Goal: Information Seeking & Learning: Learn about a topic

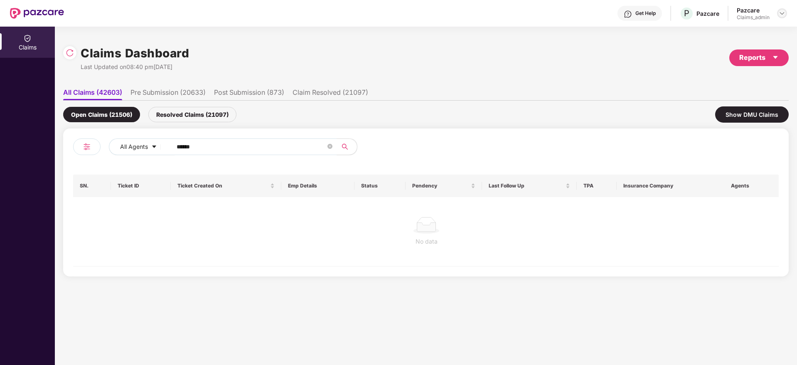
click at [782, 12] on img at bounding box center [782, 13] width 7 height 7
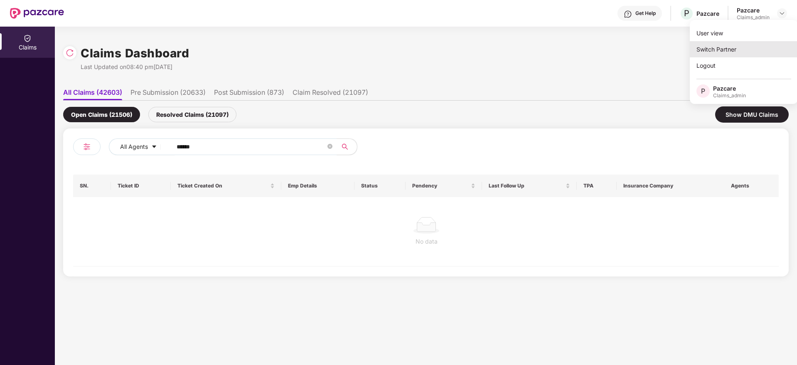
click at [728, 49] on div "Switch Partner" at bounding box center [744, 49] width 108 height 16
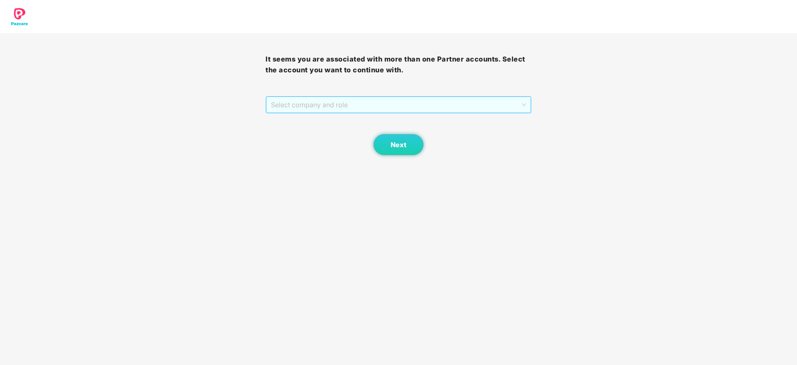
click at [339, 98] on span "Select company and role" at bounding box center [398, 105] width 255 height 16
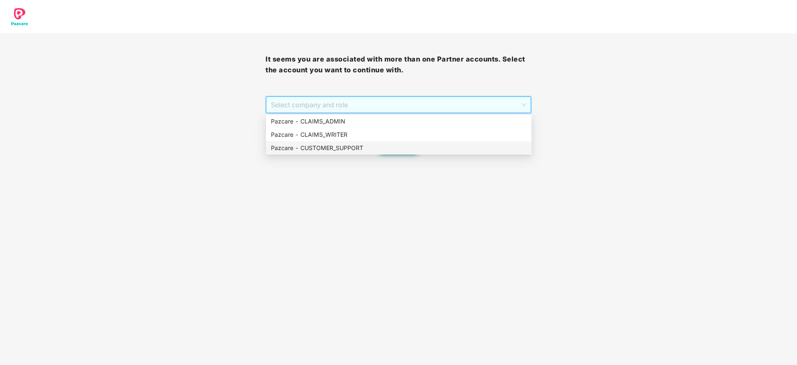
click at [351, 150] on div "Pazcare - CUSTOMER_SUPPORT" at bounding box center [399, 147] width 256 height 9
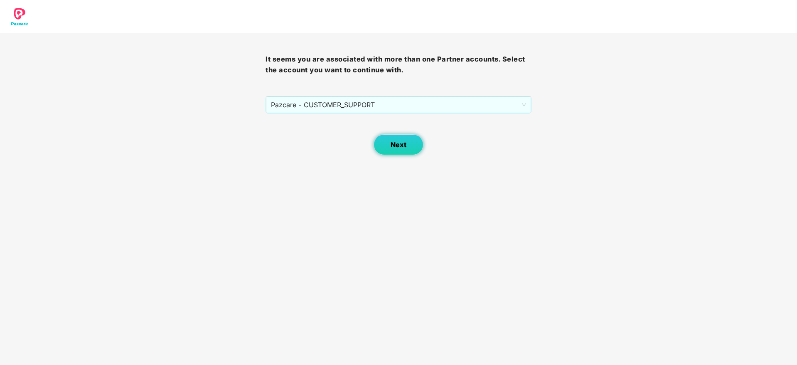
click at [402, 144] on span "Next" at bounding box center [399, 145] width 16 height 8
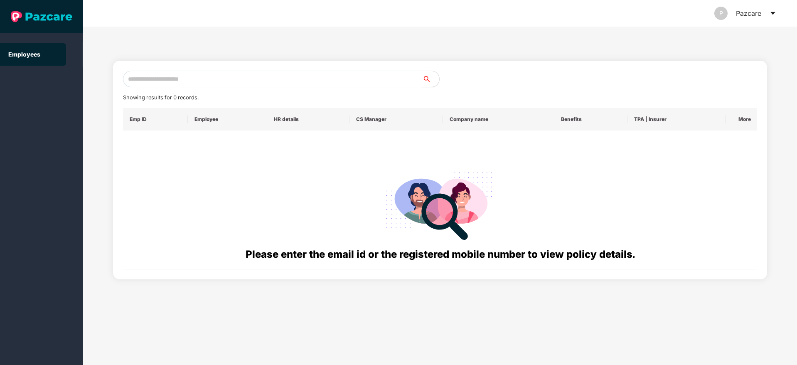
click at [237, 81] on input "text" at bounding box center [273, 79] width 300 height 17
paste input "**********"
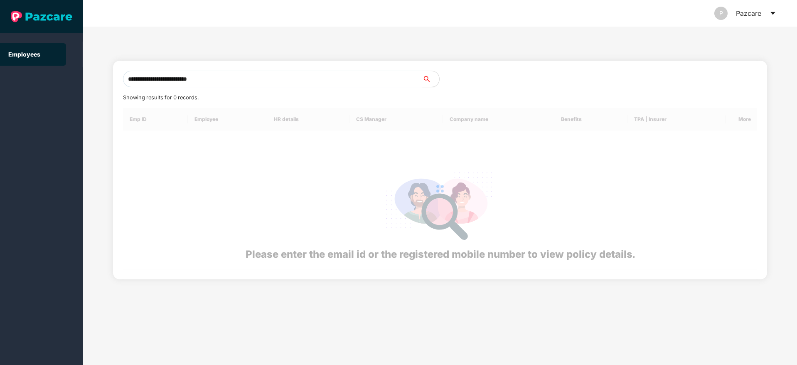
click at [237, 81] on input "**********" at bounding box center [273, 79] width 300 height 17
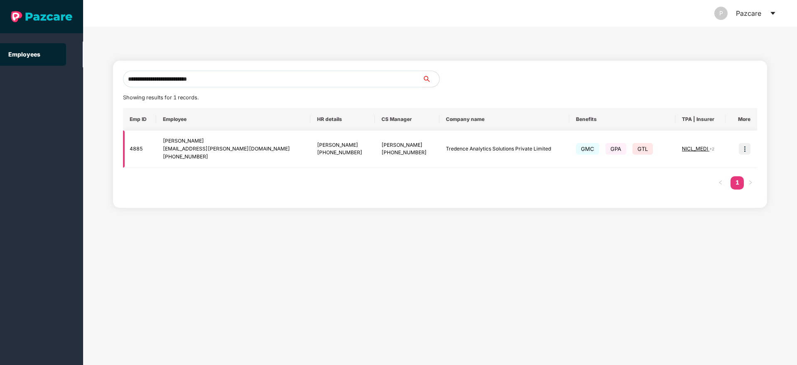
type input "**********"
click at [745, 151] on img at bounding box center [745, 149] width 12 height 12
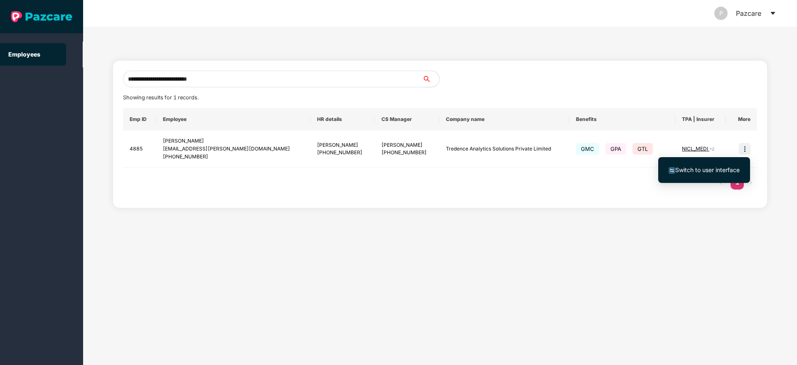
click at [705, 166] on span "Switch to user interface" at bounding box center [708, 169] width 64 height 7
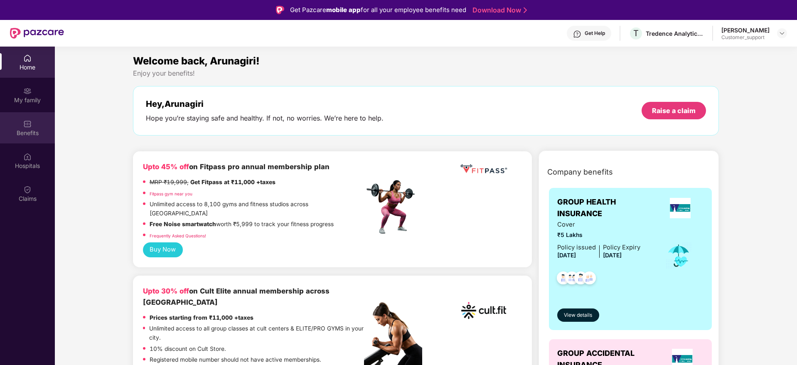
click at [24, 129] on div "Benefits" at bounding box center [27, 133] width 55 height 8
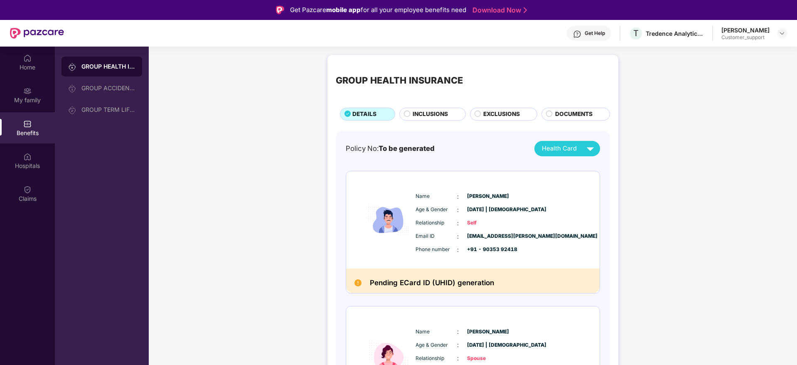
click at [427, 106] on div "GROUP HEALTH INSURANCE DETAILS INCLUSIONS EXCLUSIONS DOCUMENTS" at bounding box center [473, 91] width 274 height 57
click at [425, 114] on span "INCLUSIONS" at bounding box center [430, 114] width 35 height 9
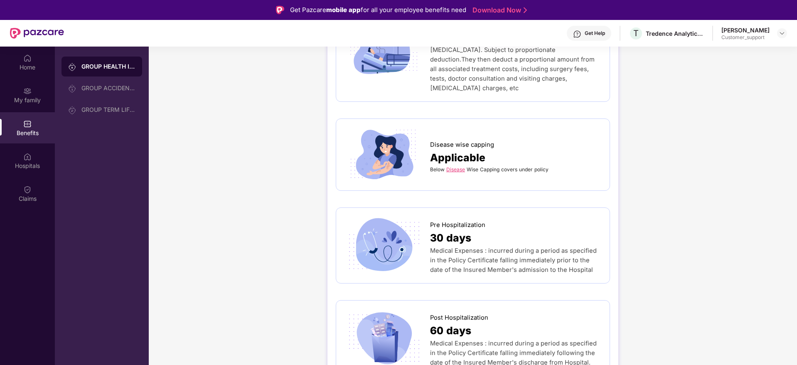
scroll to position [349, 0]
click at [457, 165] on link "Disease" at bounding box center [456, 168] width 19 height 6
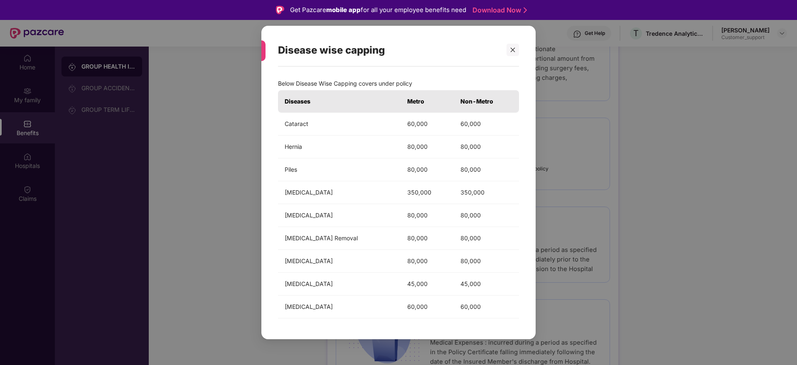
click at [520, 221] on div "Below Disease Wise Capping covers under policy Diseases Metro Non-Metro Catarac…" at bounding box center [399, 199] width 274 height 264
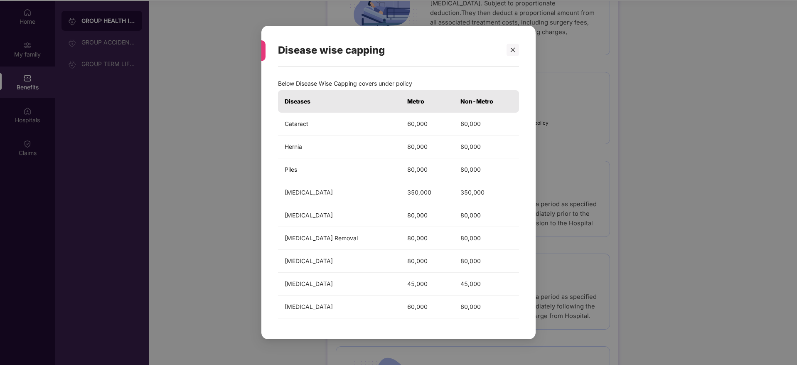
scroll to position [47, 0]
click at [513, 51] on icon "close" at bounding box center [513, 50] width 6 height 6
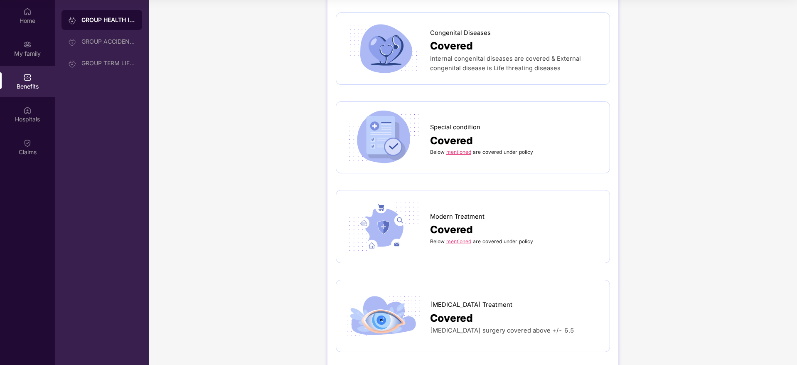
scroll to position [1247, 0]
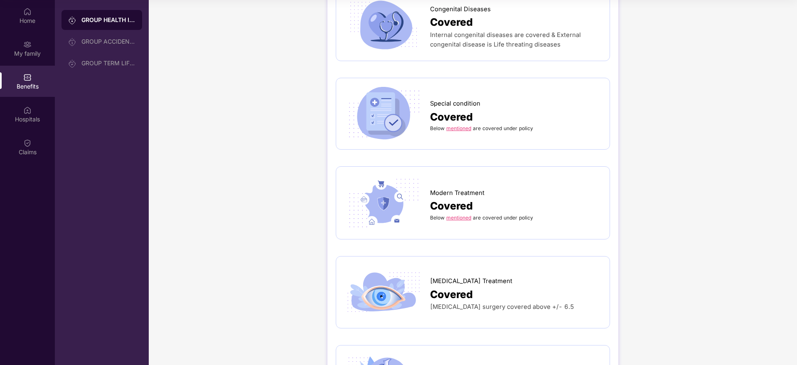
click at [457, 125] on div "Below mentioned are covered under policy" at bounding box center [515, 128] width 171 height 7
click at [461, 125] on link "mentioned" at bounding box center [459, 128] width 25 height 6
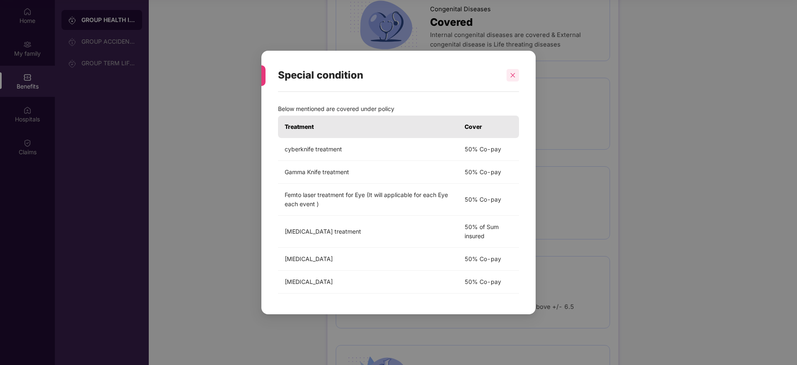
click at [512, 78] on div at bounding box center [513, 75] width 12 height 12
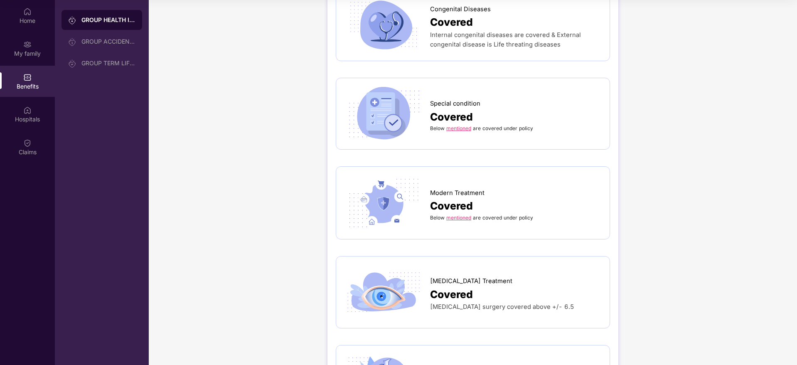
click at [456, 215] on link "mentioned" at bounding box center [459, 218] width 25 height 6
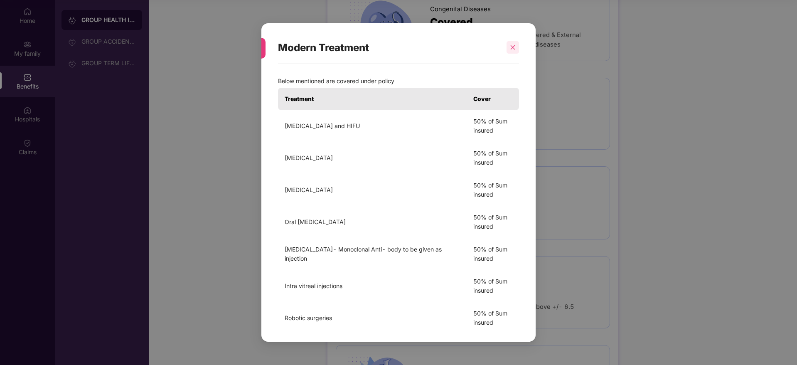
click at [513, 47] on icon "close" at bounding box center [513, 47] width 5 height 5
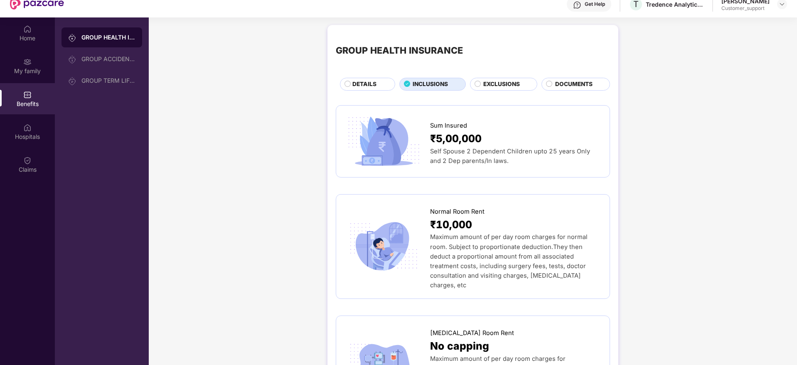
scroll to position [0, 0]
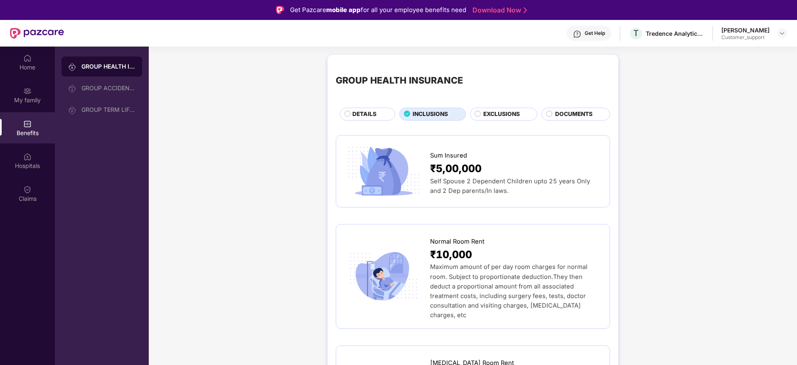
click at [361, 116] on span "DETAILS" at bounding box center [365, 114] width 24 height 9
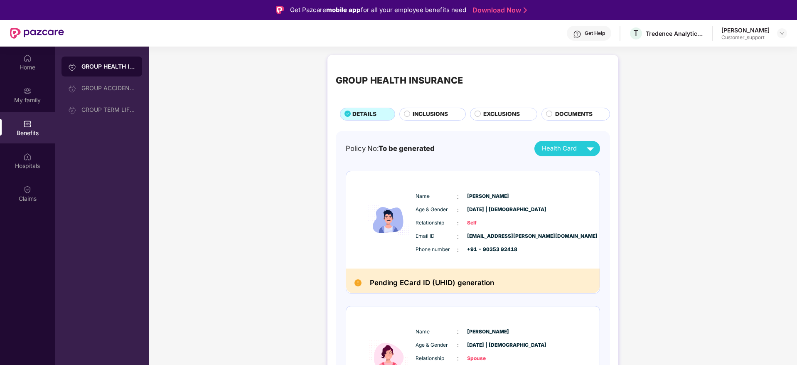
click at [601, 31] on div "Get Help" at bounding box center [595, 33] width 20 height 7
